Goal: Information Seeking & Learning: Understand process/instructions

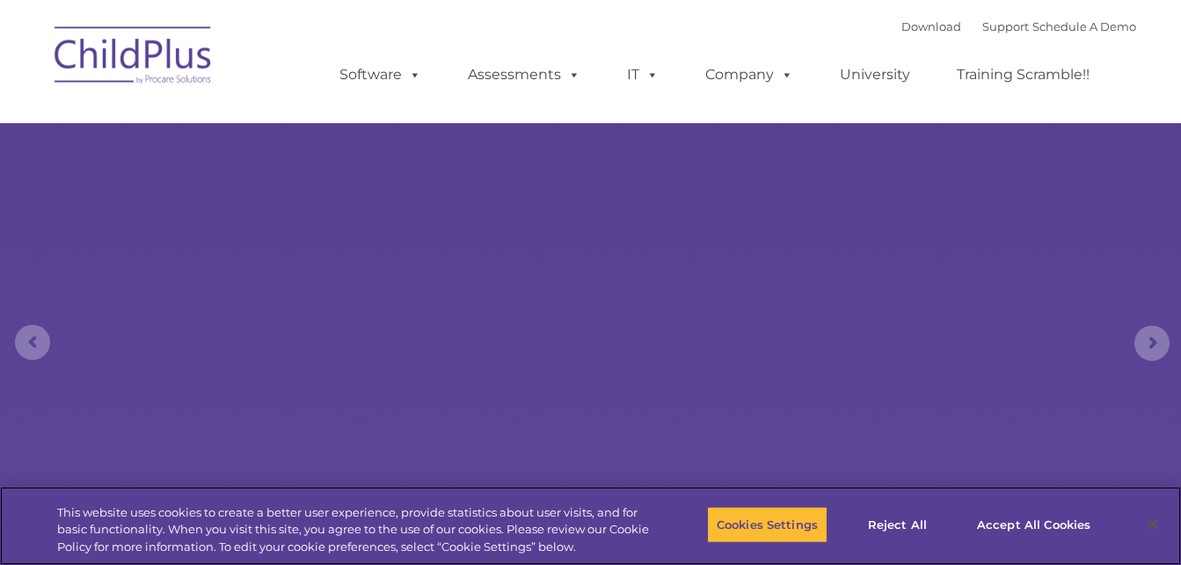
select select "MEDIUM"
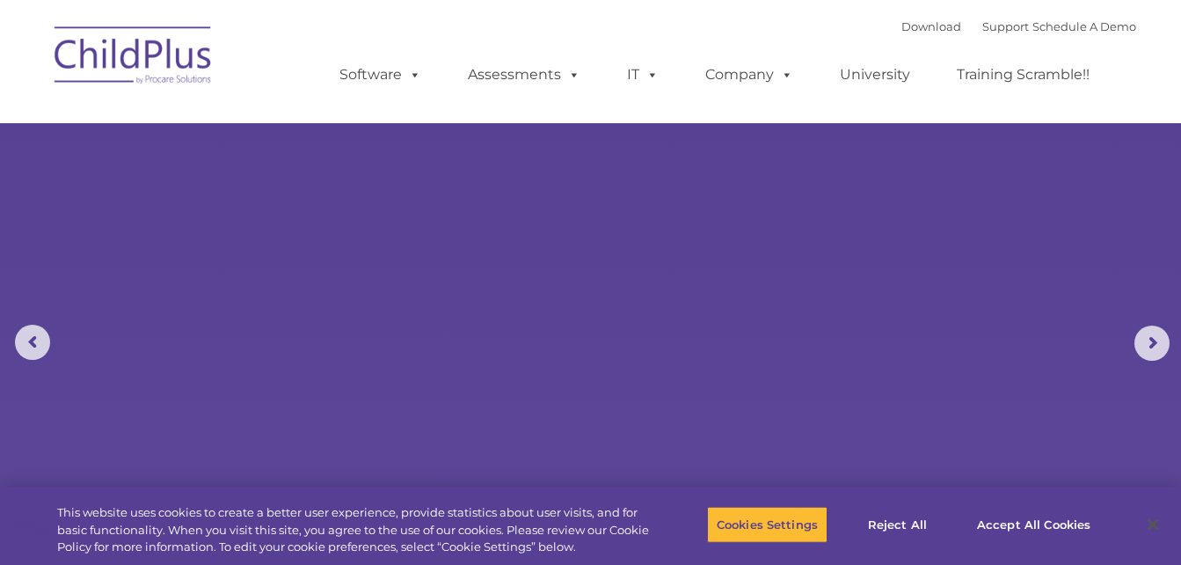
click at [1159, 107] on nav "Download Support | Schedule A Demo  MENU MENU Software ChildPlus: The original…" at bounding box center [590, 61] width 1181 height 123
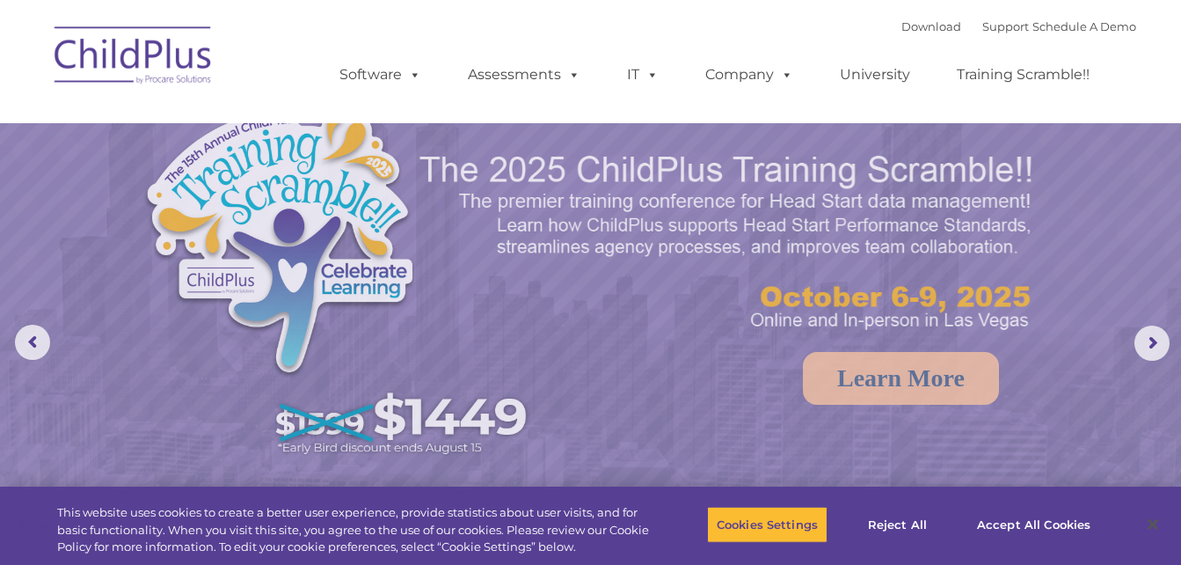
click at [1159, 107] on nav "Download Support | Schedule A Demo  MENU MENU Software ChildPlus: The original…" at bounding box center [590, 61] width 1181 height 123
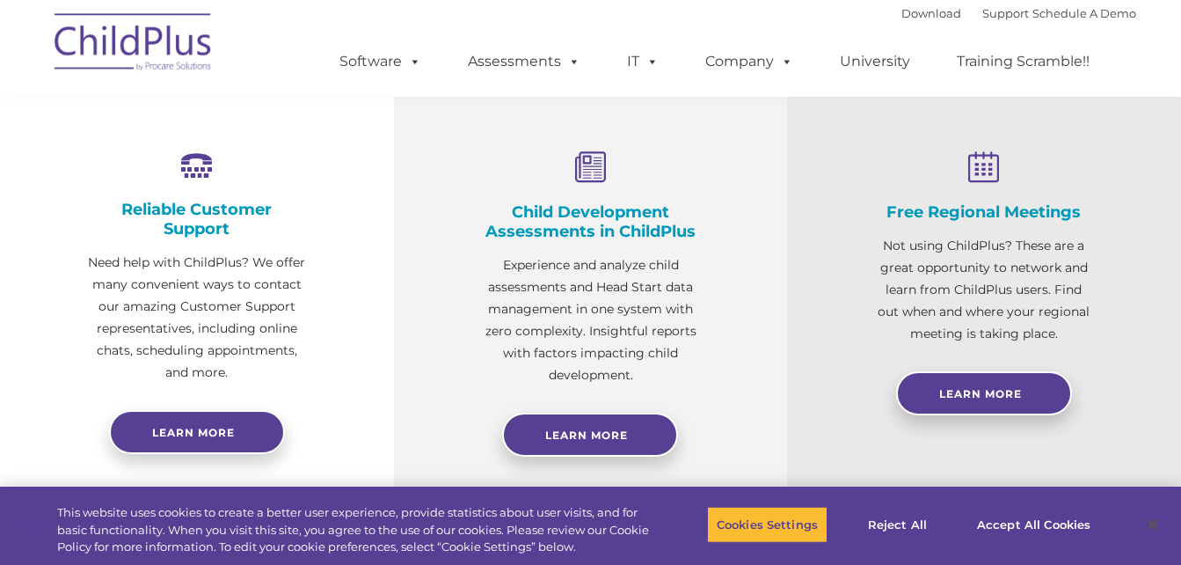
scroll to position [724, 0]
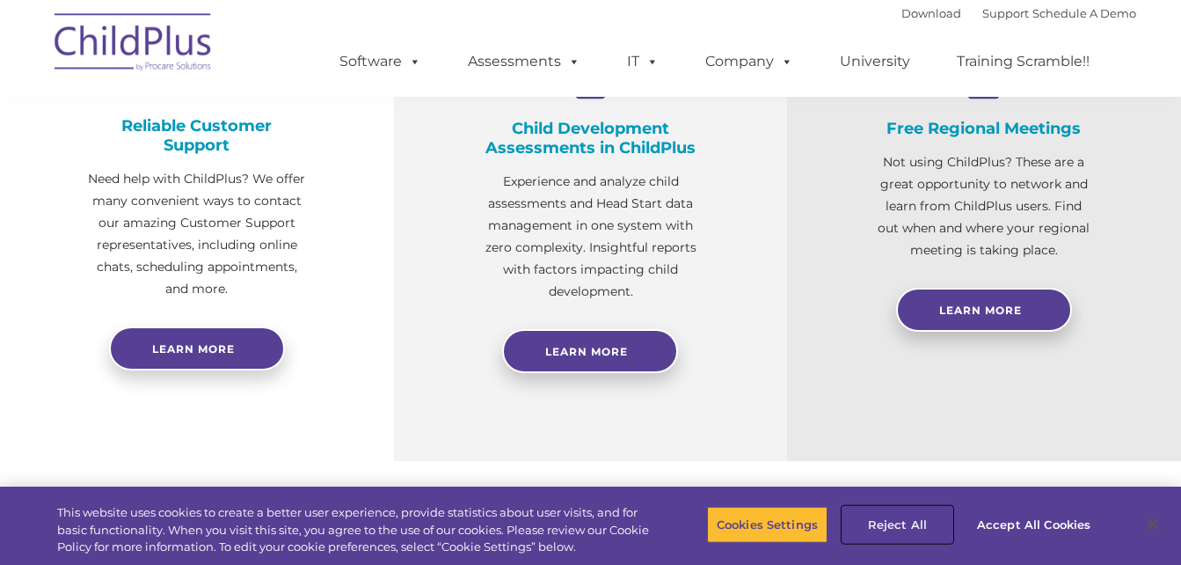
click at [851, 538] on button "Reject All" at bounding box center [898, 524] width 110 height 37
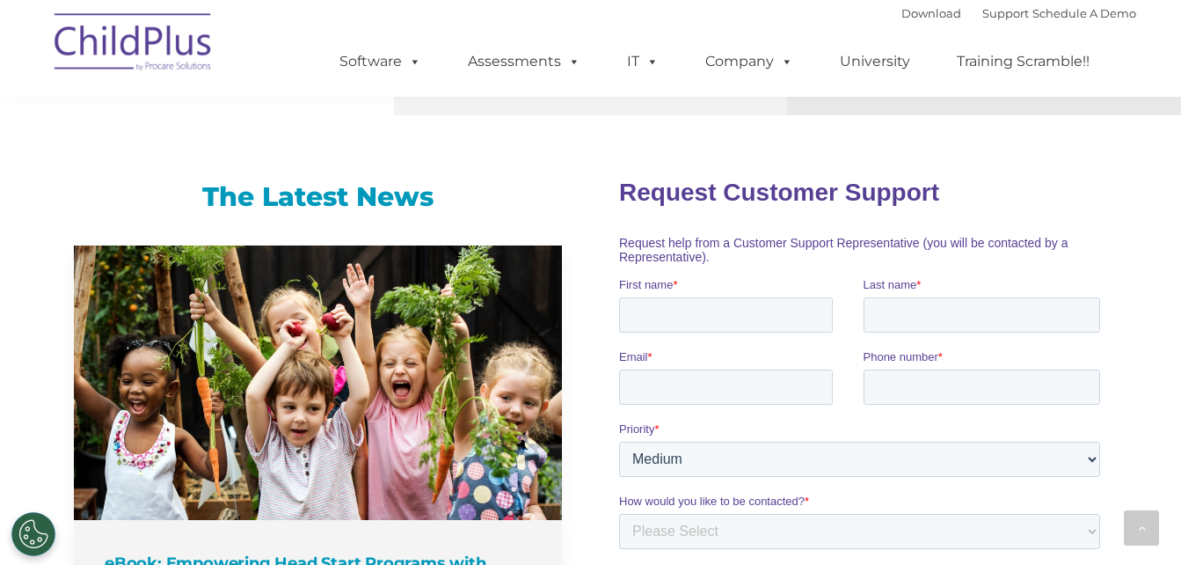
scroll to position [0, 0]
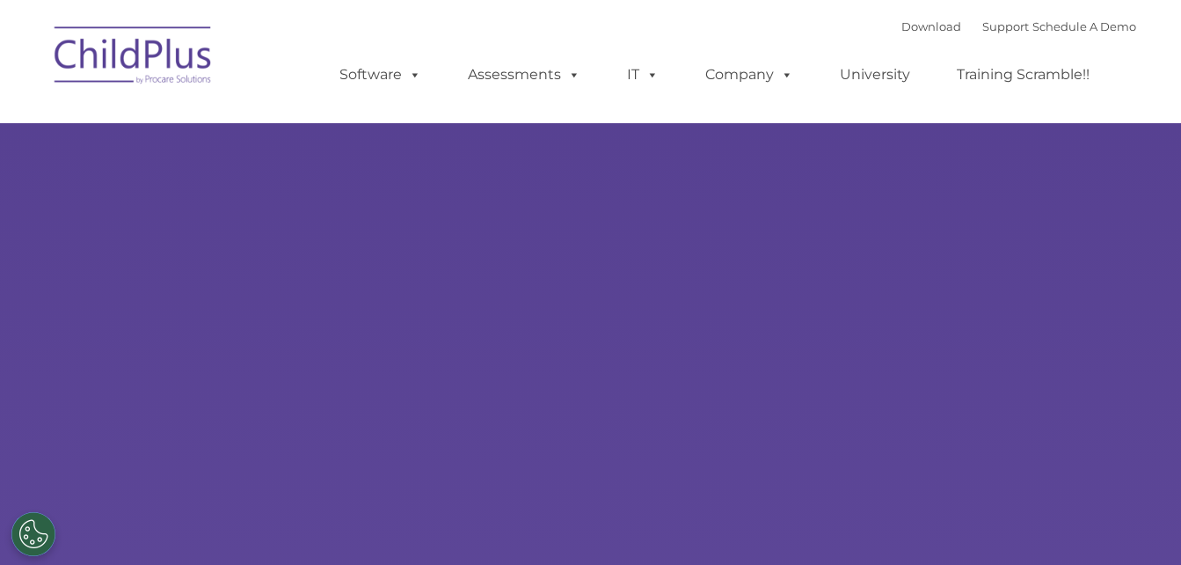
type input ""
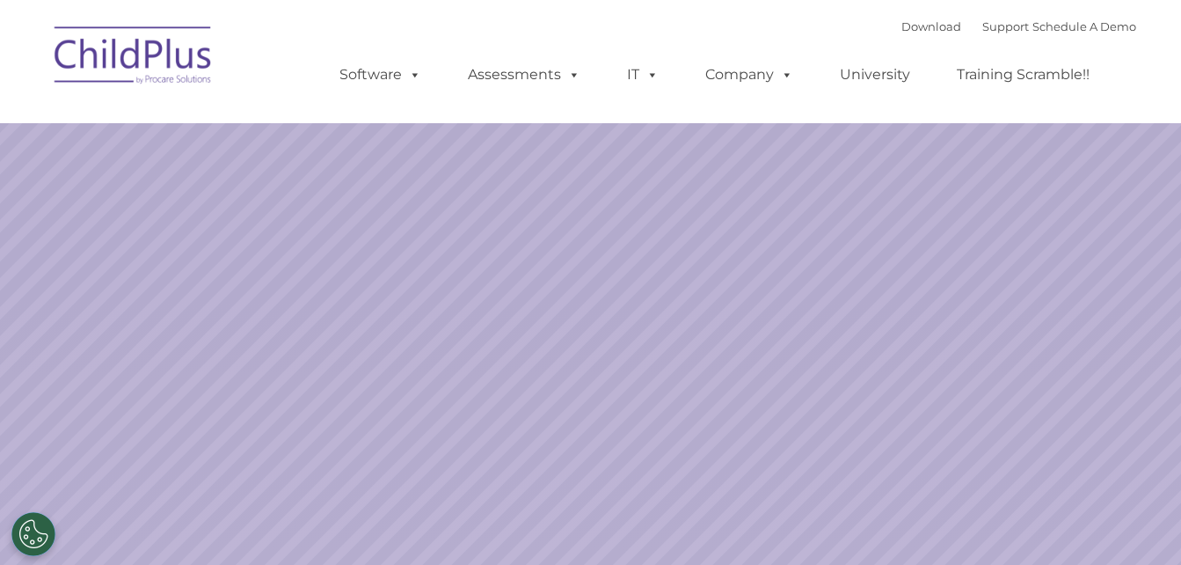
select select "MEDIUM"
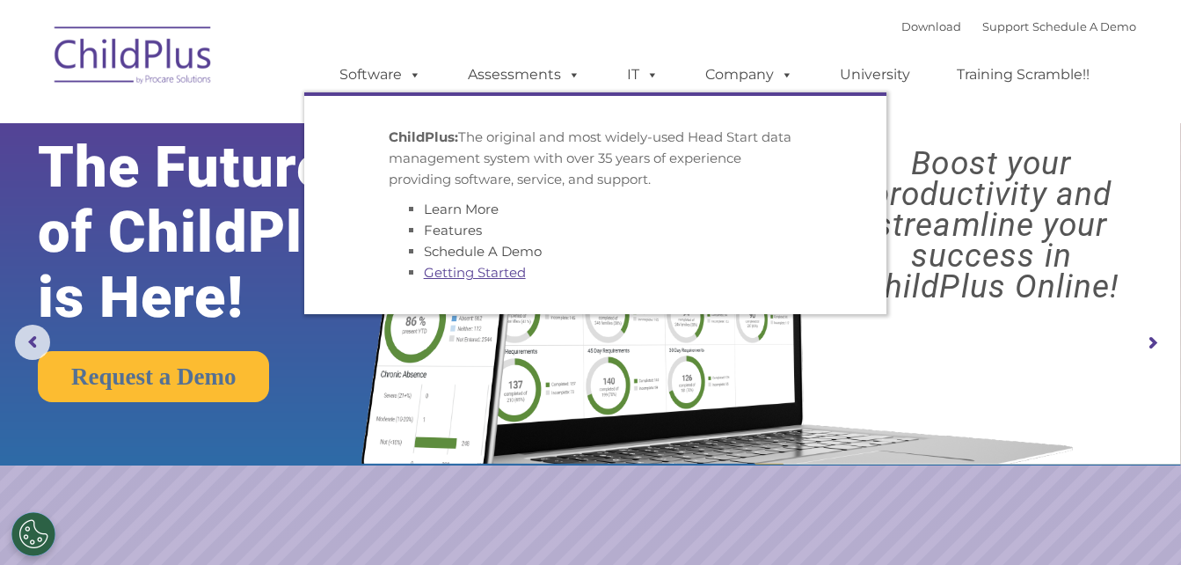
click at [477, 274] on link "Getting Started" at bounding box center [475, 272] width 102 height 17
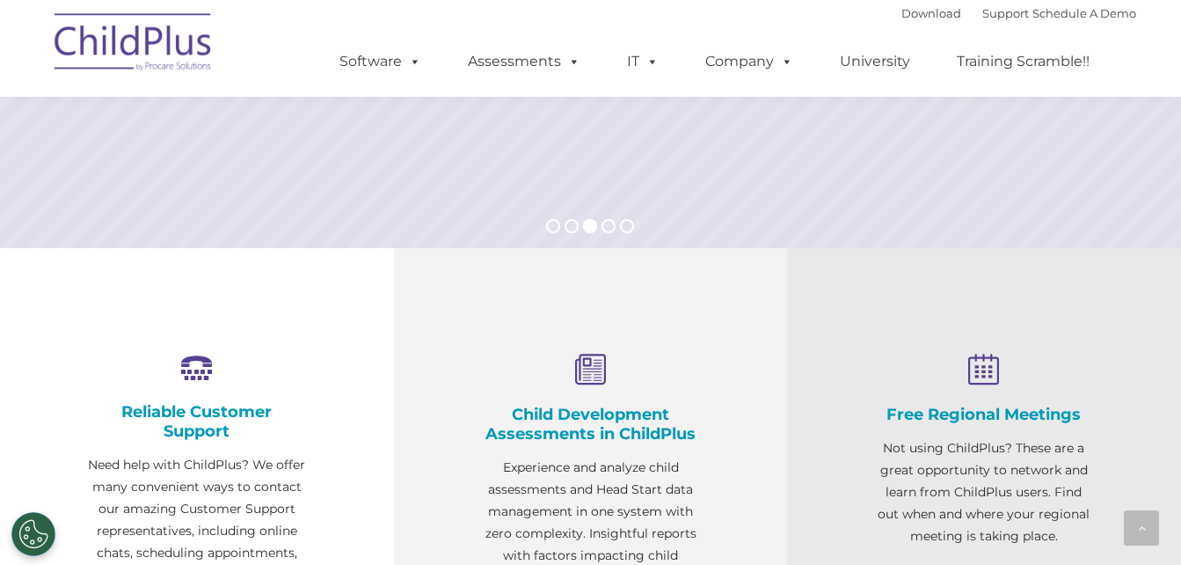
scroll to position [739, 0]
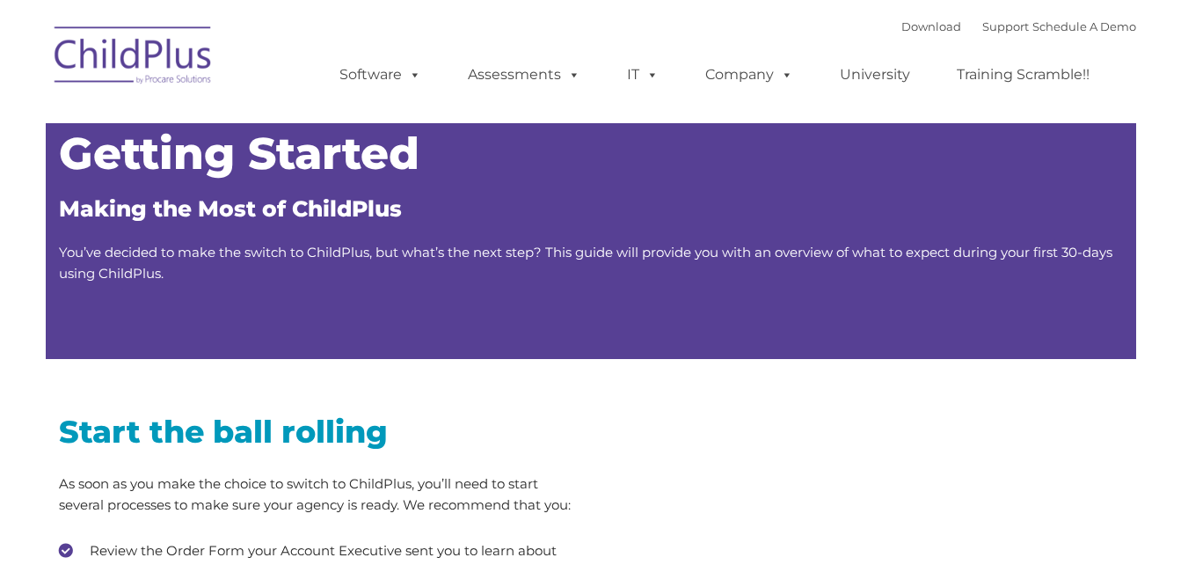
type input ""
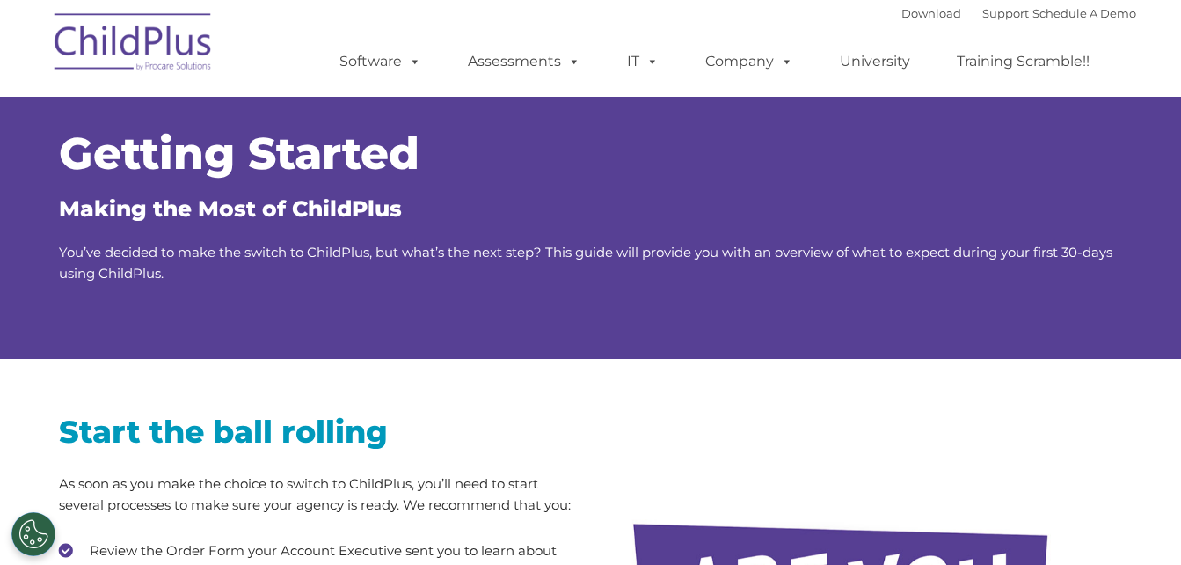
click at [838, 168] on h1 "Getting Started" at bounding box center [591, 154] width 1064 height 44
click at [872, 172] on h1 "Getting Started" at bounding box center [591, 154] width 1064 height 44
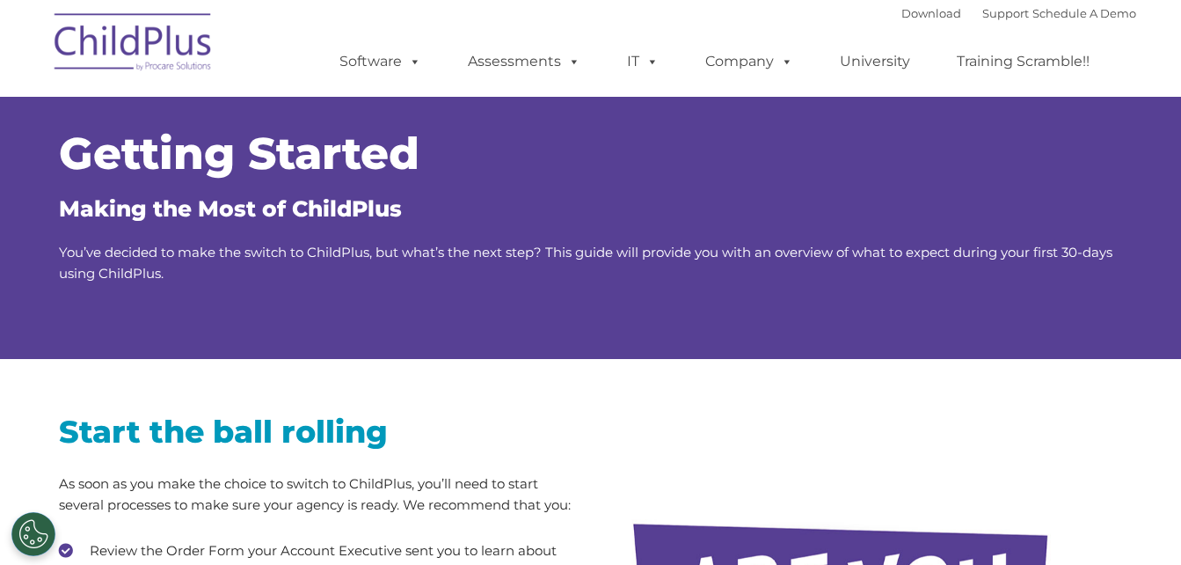
click at [872, 172] on h1 "Getting Started" at bounding box center [591, 154] width 1064 height 44
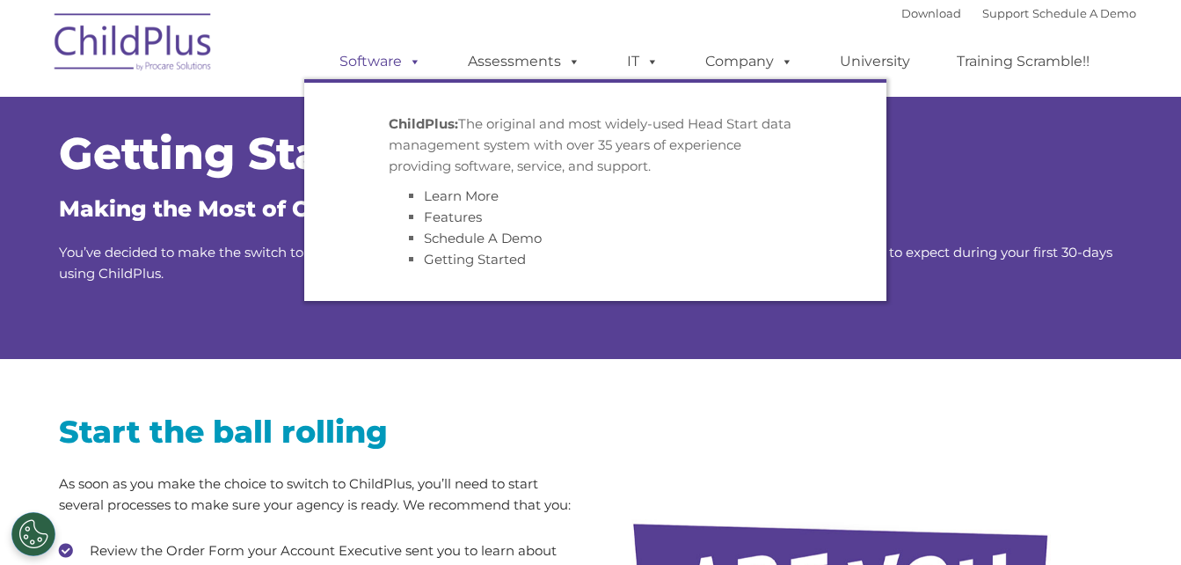
click at [402, 56] on span at bounding box center [411, 61] width 19 height 17
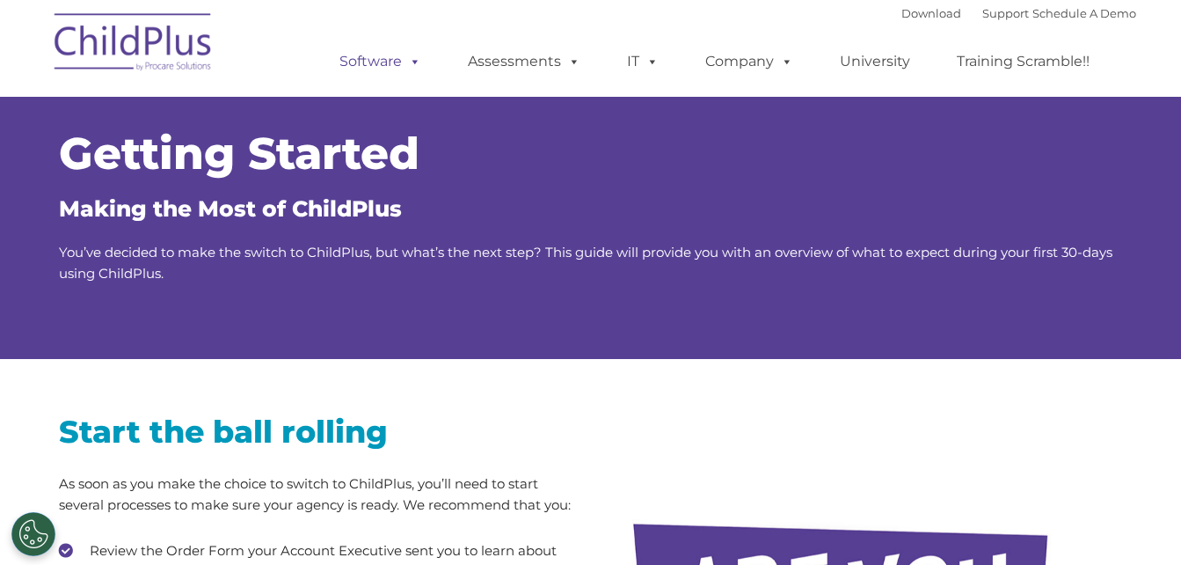
click at [402, 56] on span at bounding box center [411, 61] width 19 height 17
click at [902, 11] on link "Download" at bounding box center [932, 13] width 60 height 14
